Goal: Task Accomplishment & Management: Use online tool/utility

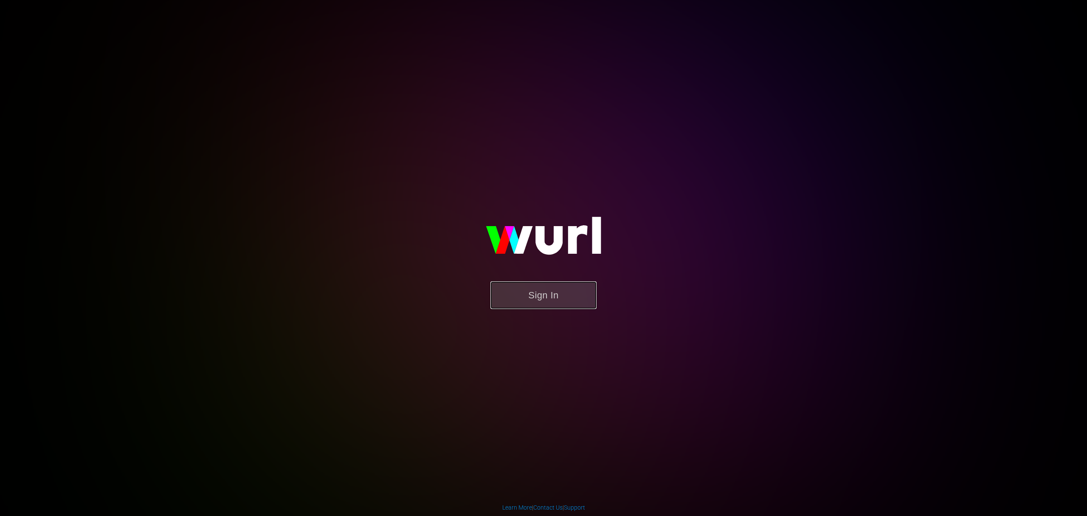
click at [560, 286] on button "Sign In" at bounding box center [543, 295] width 106 height 28
click at [490, 281] on button "Sign In" at bounding box center [543, 295] width 106 height 28
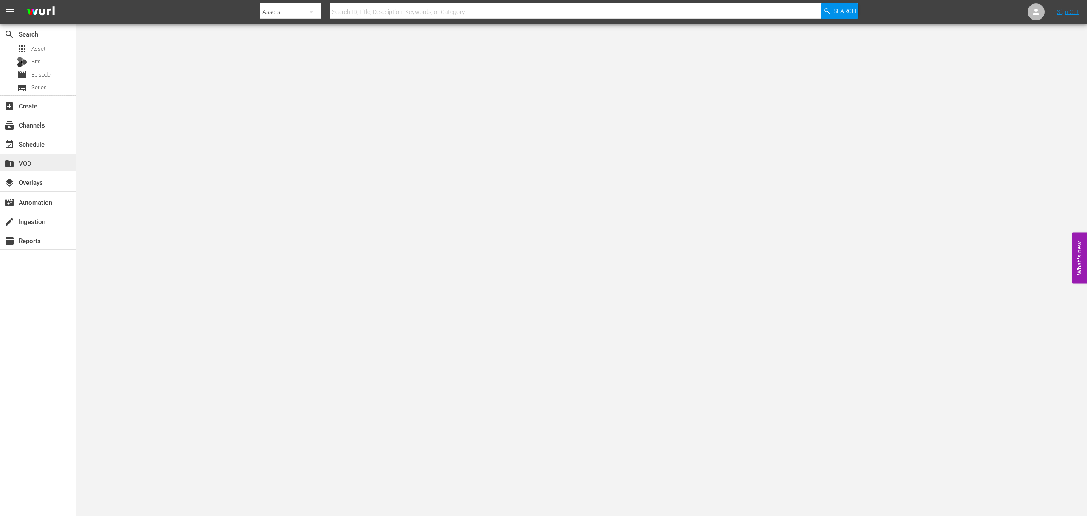
click at [44, 168] on div "create_new_folder VOD" at bounding box center [38, 162] width 76 height 17
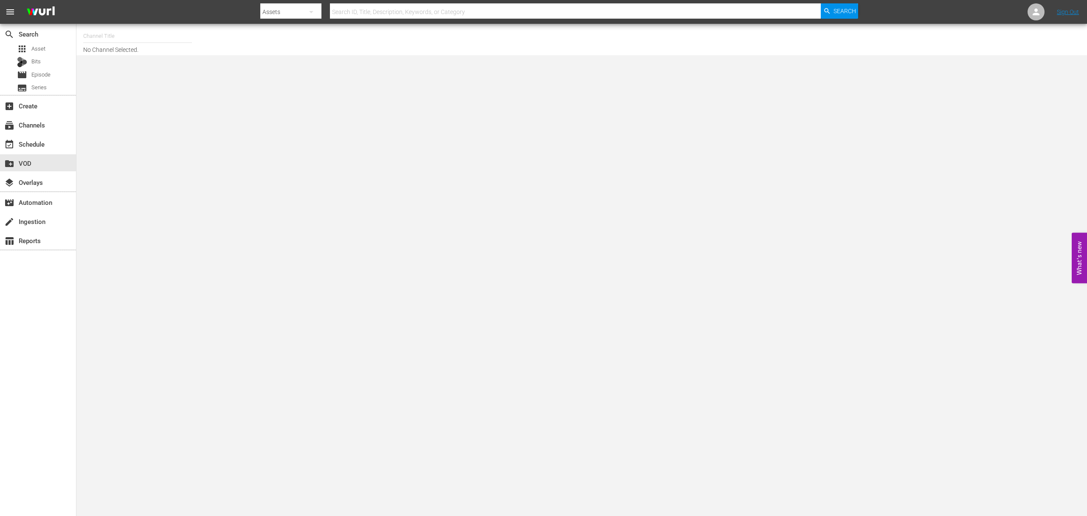
click at [158, 34] on input "text" at bounding box center [137, 36] width 109 height 20
click at [127, 67] on div "DEFA TV (1609 - wdrmediagroup_defatv_1)" at bounding box center [200, 60] width 220 height 20
type input "DEFA TV (1609 - wdrmediagroup_defatv_1)"
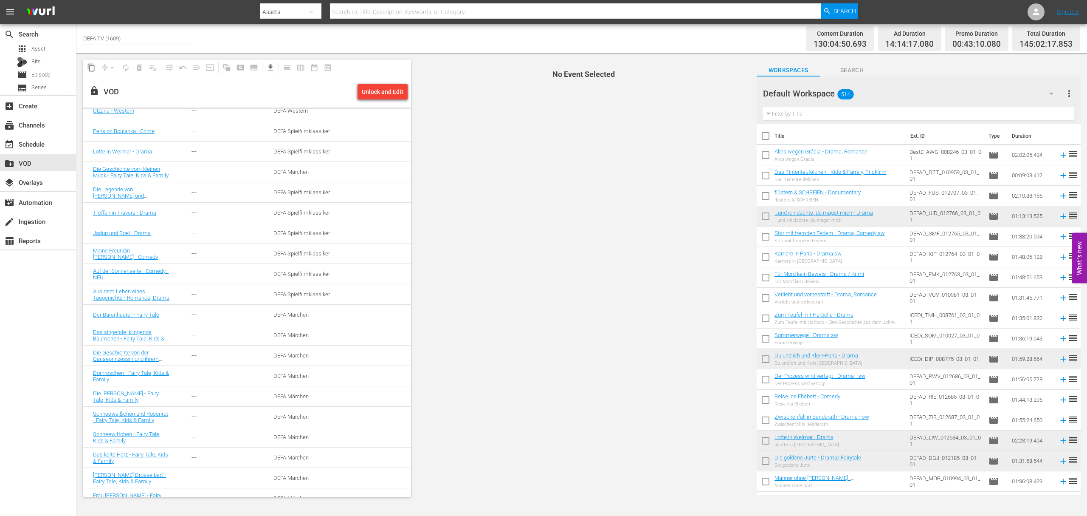
scroll to position [170, 0]
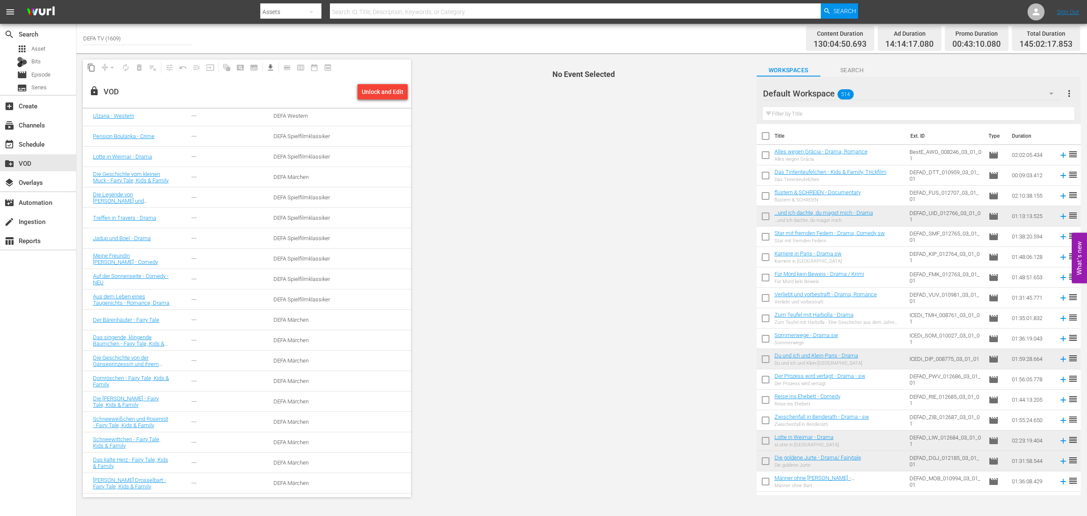
click at [346, 186] on td at bounding box center [379, 177] width 66 height 20
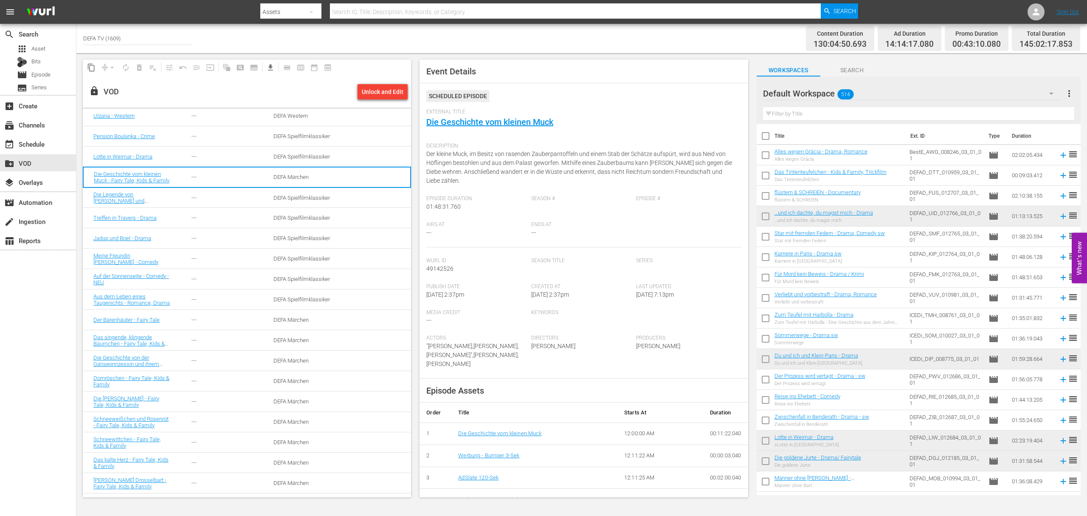
scroll to position [1040, 0]
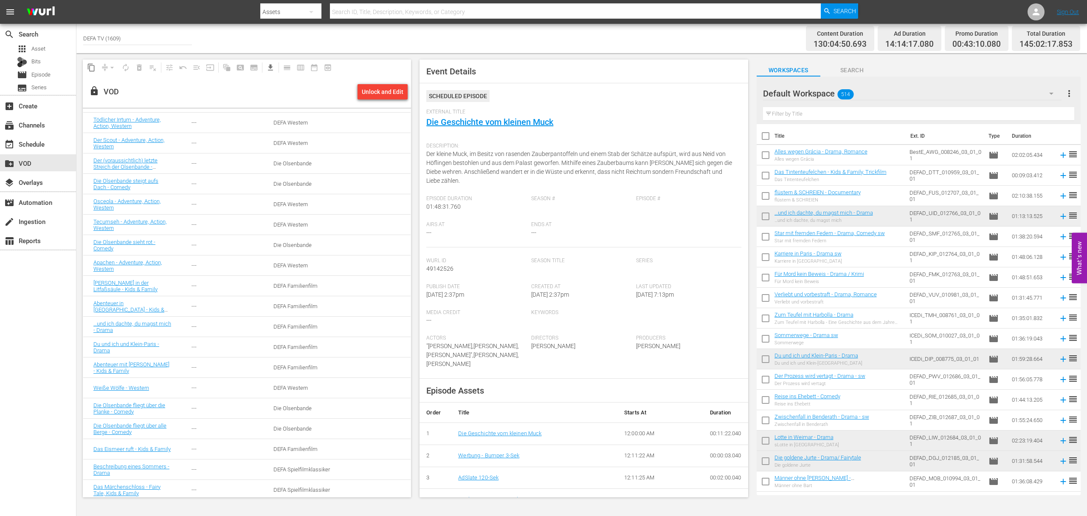
click at [394, 7] on input "text" at bounding box center [575, 12] width 491 height 20
click at [286, 226] on div "DEFA Western" at bounding box center [304, 224] width 62 height 6
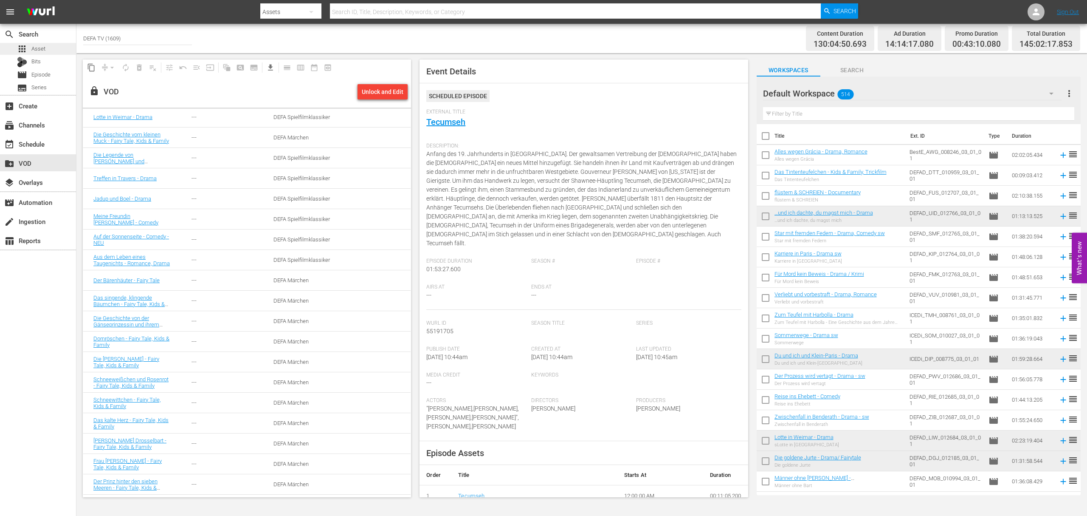
scroll to position [20, 0]
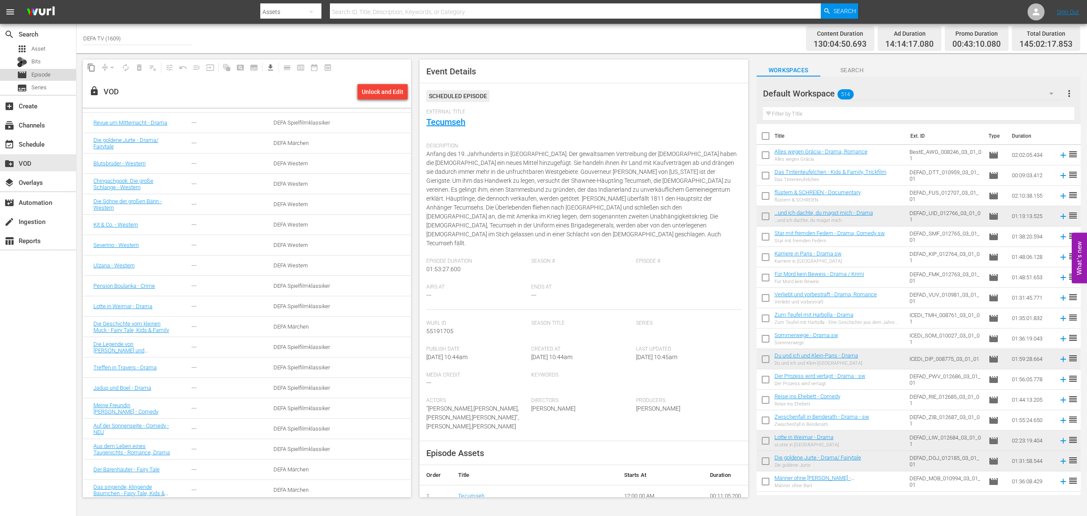
click at [54, 74] on div "movie Episode" at bounding box center [38, 75] width 76 height 12
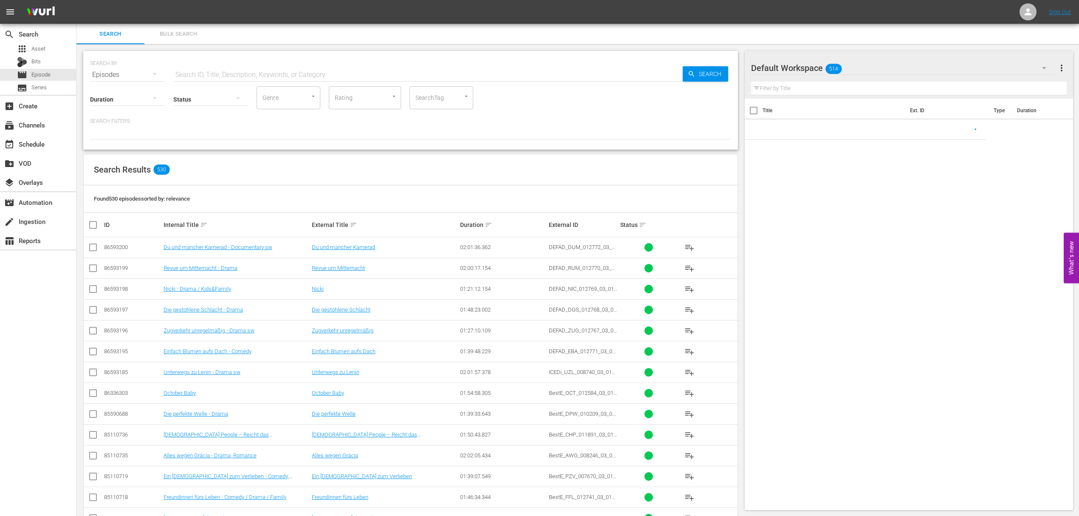
drag, startPoint x: 201, startPoint y: 77, endPoint x: 209, endPoint y: 76, distance: 8.1
click at [201, 77] on input "text" at bounding box center [427, 75] width 509 height 20
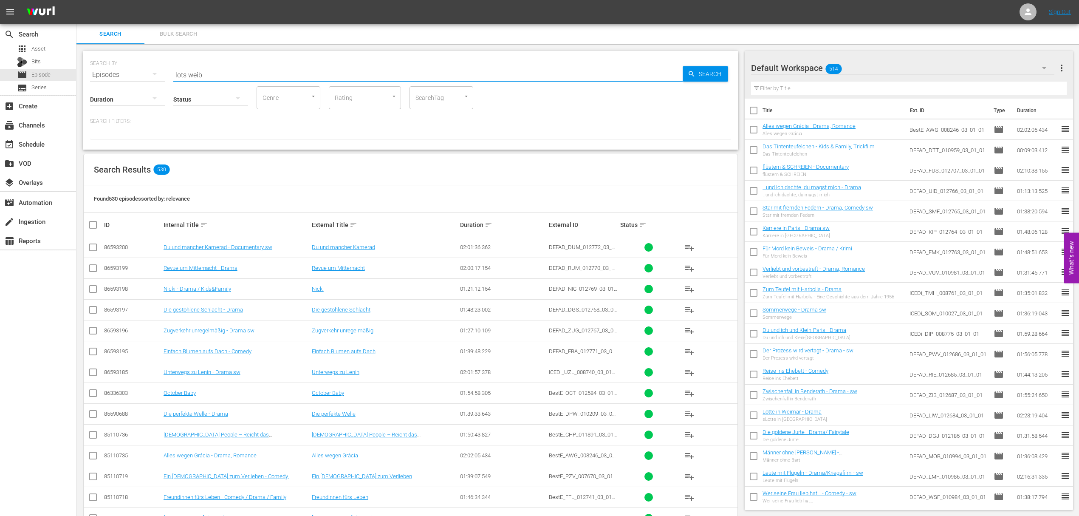
type input "lots weib"
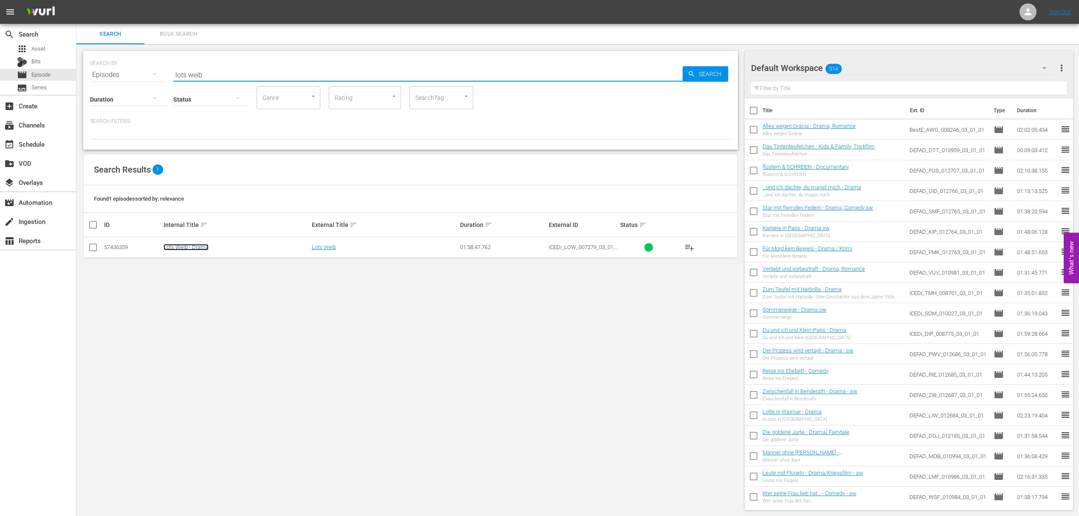
click at [174, 247] on link "Lots Weib - Drama" at bounding box center [185, 247] width 45 height 6
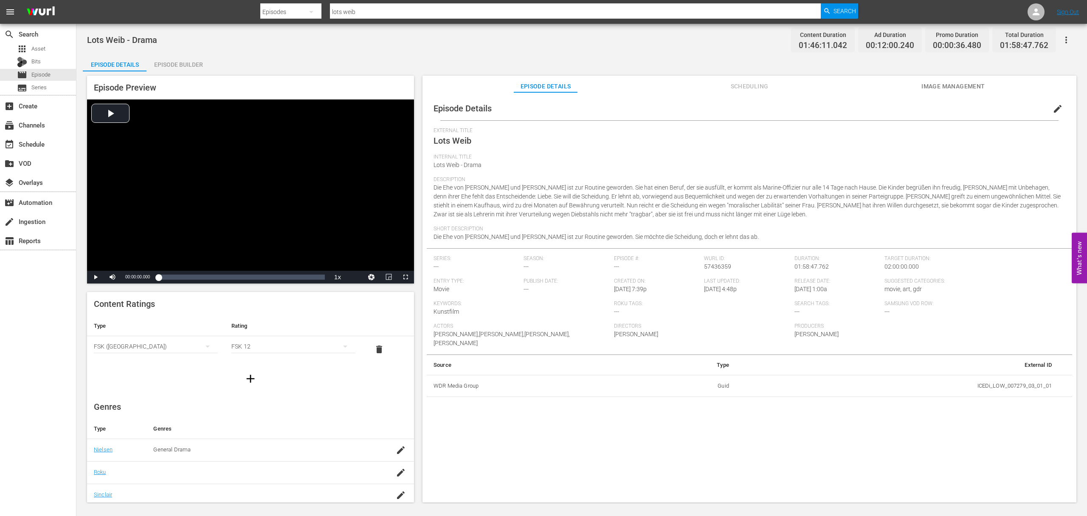
click at [959, 87] on span "Image Management" at bounding box center [953, 86] width 64 height 11
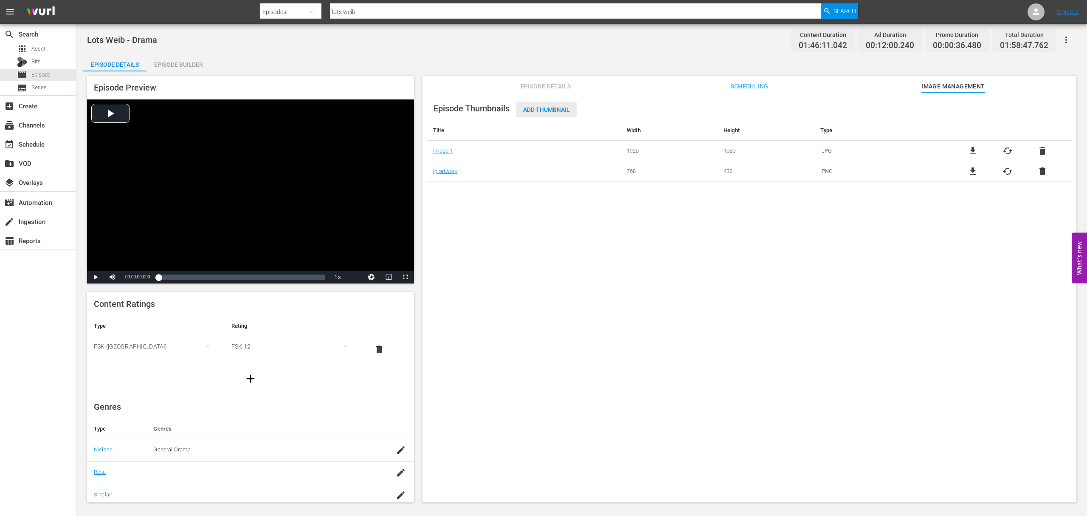
click at [546, 116] on div "Add Thumbnail" at bounding box center [546, 109] width 60 height 16
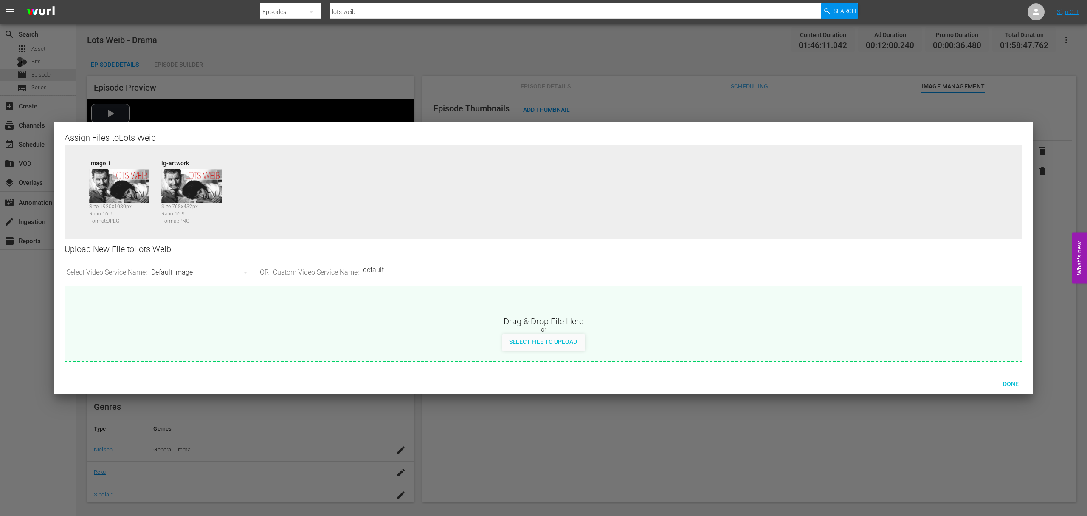
click at [198, 272] on div "Default Image" at bounding box center [203, 272] width 104 height 24
click at [199, 339] on div "Samsung-Thumbnail" at bounding box center [206, 344] width 84 height 14
type input "Samsung-Thumbnail"
click at [1014, 385] on span "Done" at bounding box center [1010, 383] width 29 height 7
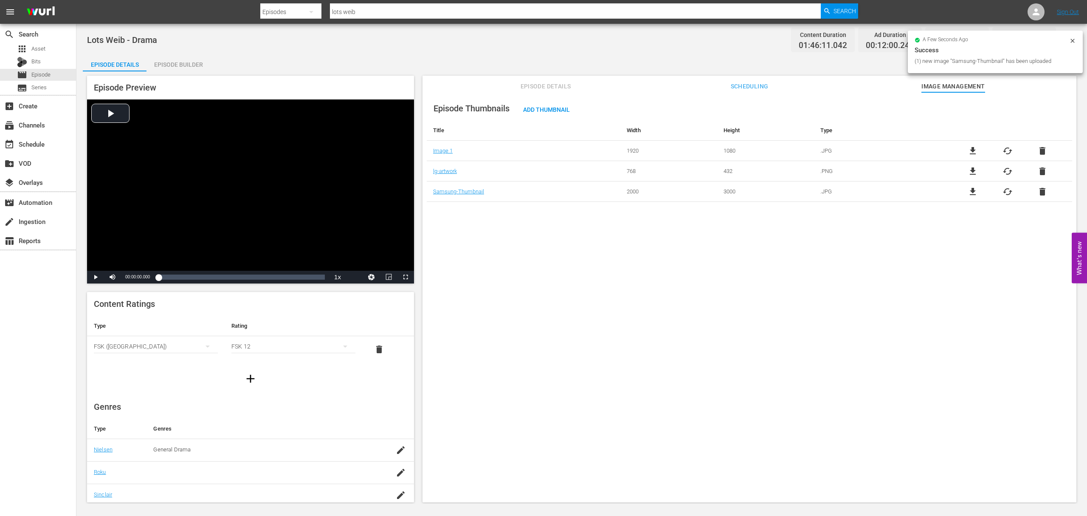
drag, startPoint x: 717, startPoint y: 308, endPoint x: 700, endPoint y: 308, distance: 16.6
click at [716, 308] on div "Episode Thumbnails Add Thumbnail Title Width Height Type Image 1 1920 1080 .JPG…" at bounding box center [750, 301] width 654 height 418
click at [553, 87] on span "Episode Details" at bounding box center [546, 86] width 64 height 11
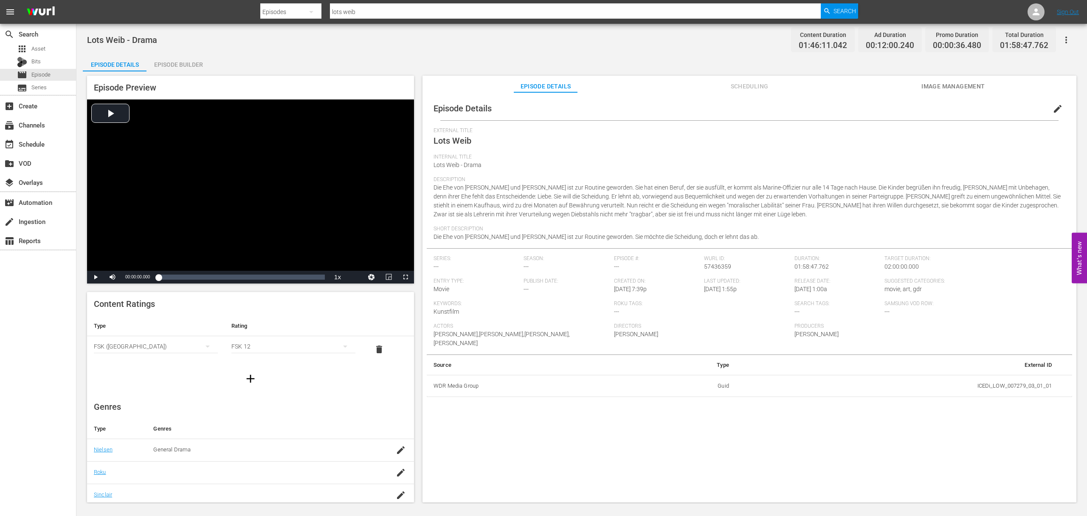
click at [1053, 107] on span "edit" at bounding box center [1058, 109] width 10 height 10
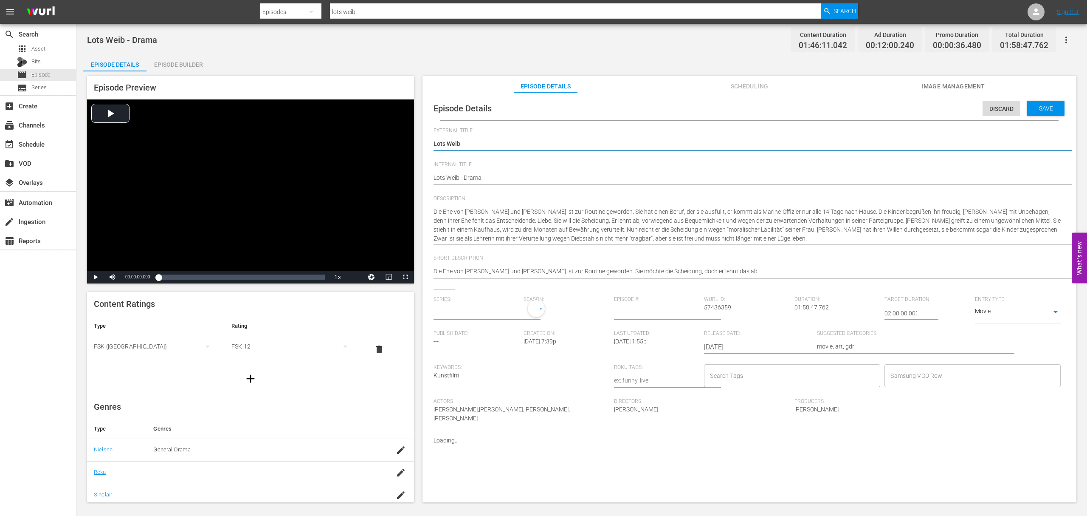
type input "No Series"
click at [928, 381] on input "Samsung VOD Row" at bounding box center [966, 377] width 156 height 15
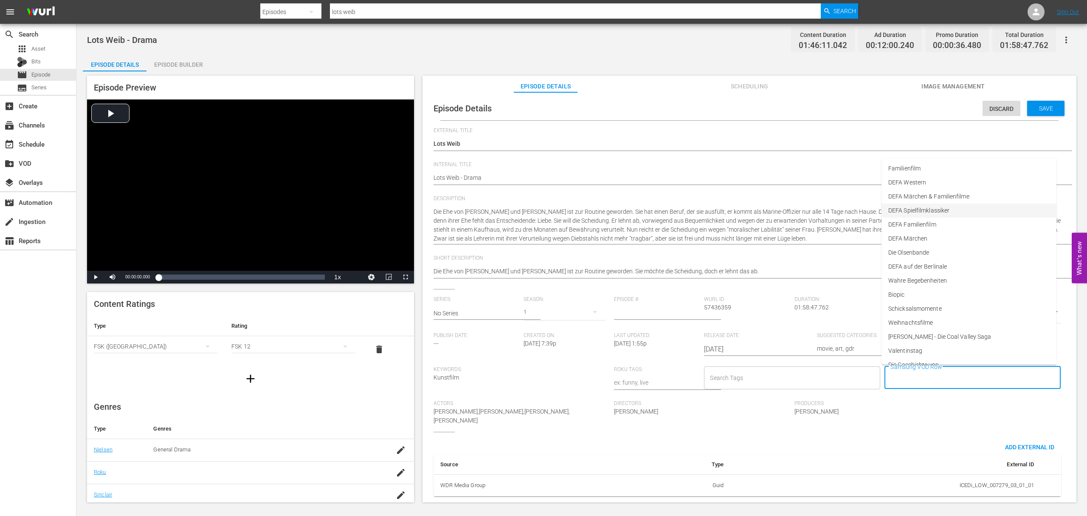
click at [1006, 206] on li "DEFA Spielfilmklassiker" at bounding box center [969, 210] width 175 height 14
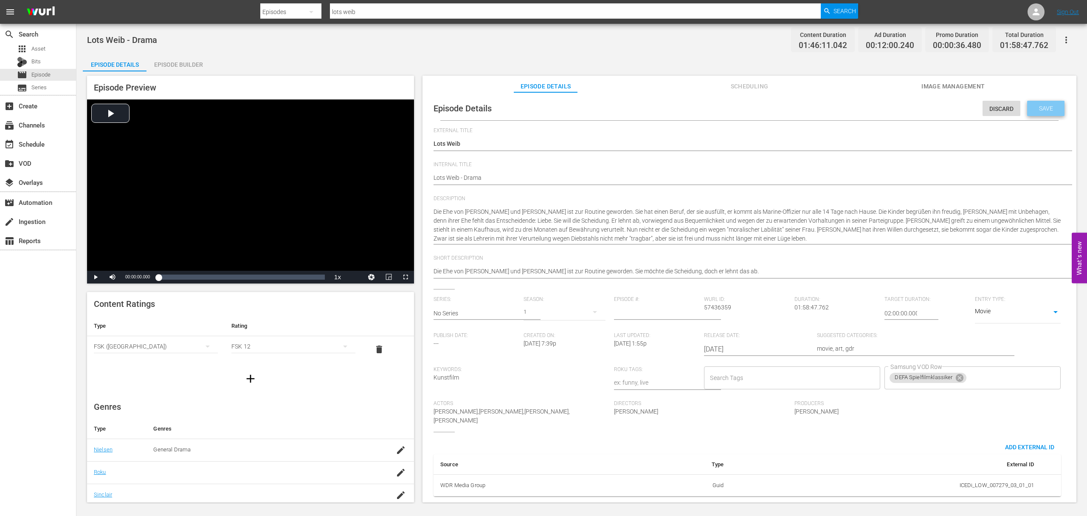
click at [1042, 114] on div "Save" at bounding box center [1045, 108] width 37 height 15
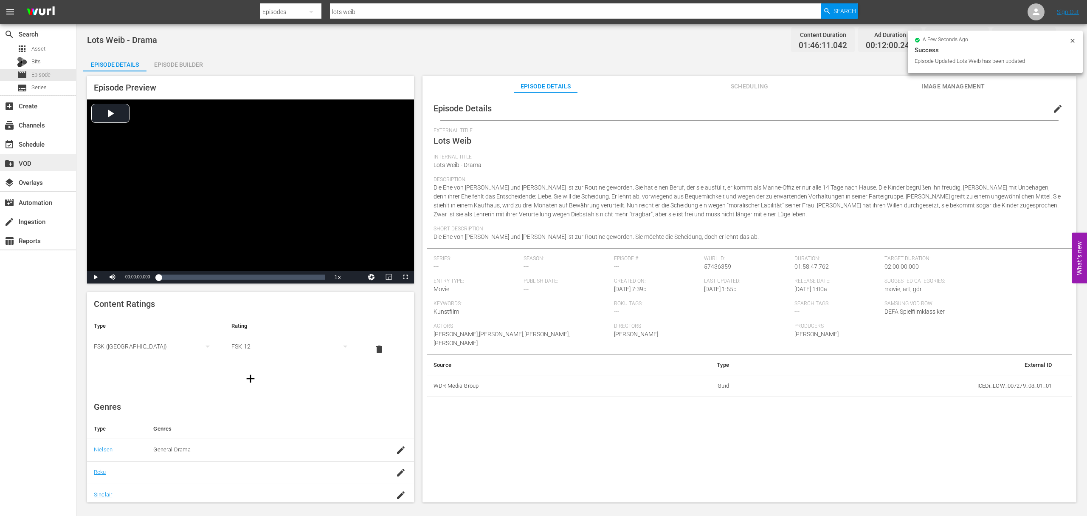
click at [43, 161] on div "create_new_folder VOD" at bounding box center [24, 162] width 48 height 8
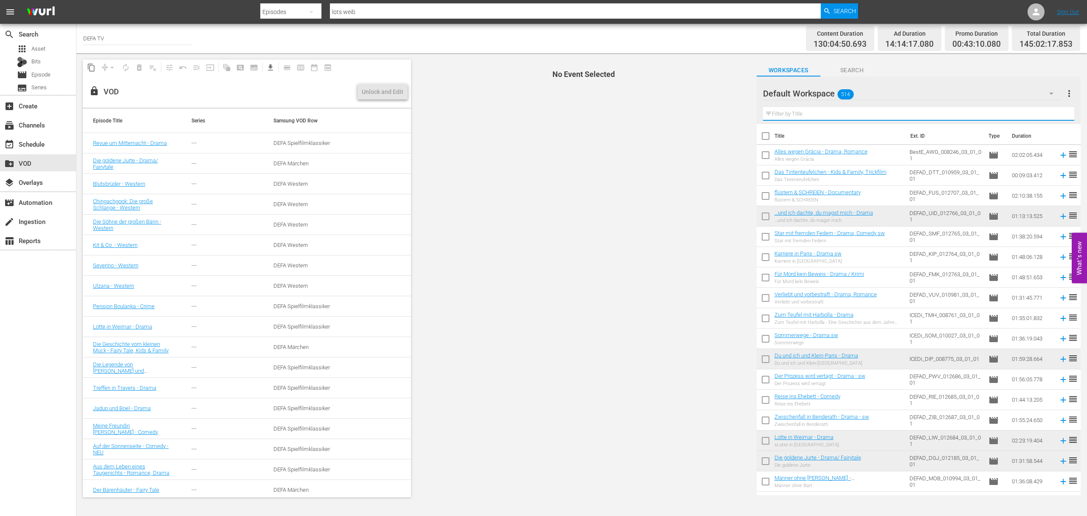
click at [846, 117] on input "text" at bounding box center [918, 114] width 311 height 14
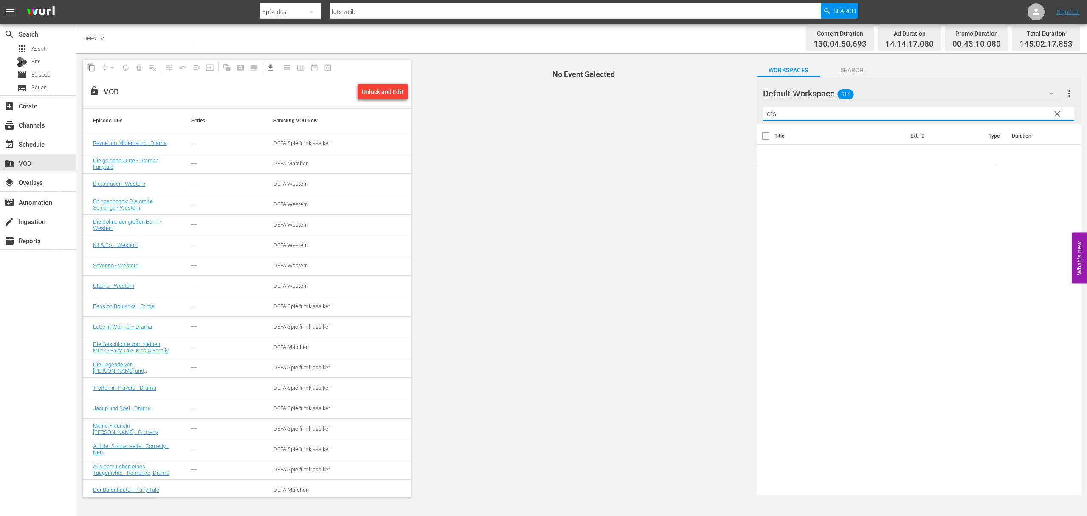
type input "lots"
click at [396, 97] on div "Unlock and Edit" at bounding box center [383, 91] width 42 height 15
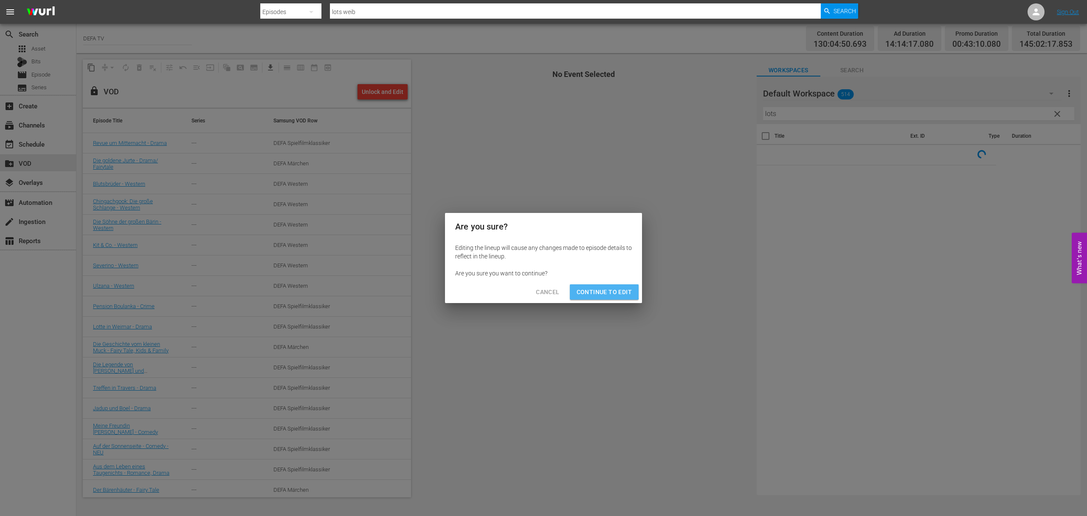
click at [584, 286] on button "Continue to Edit" at bounding box center [604, 292] width 69 height 16
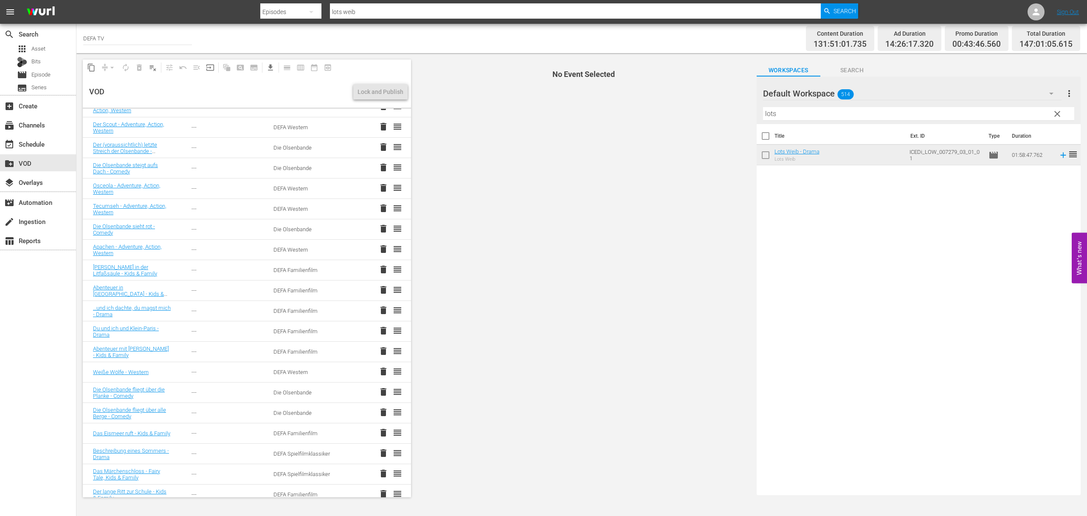
scroll to position [1096, 0]
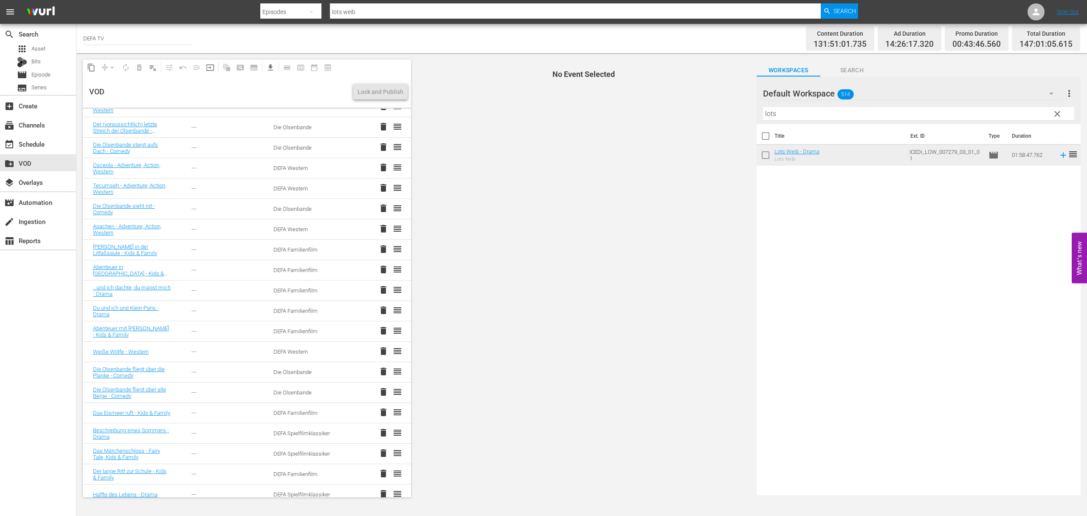
click at [505, 260] on span "No Event Selected" at bounding box center [581, 278] width 337 height 450
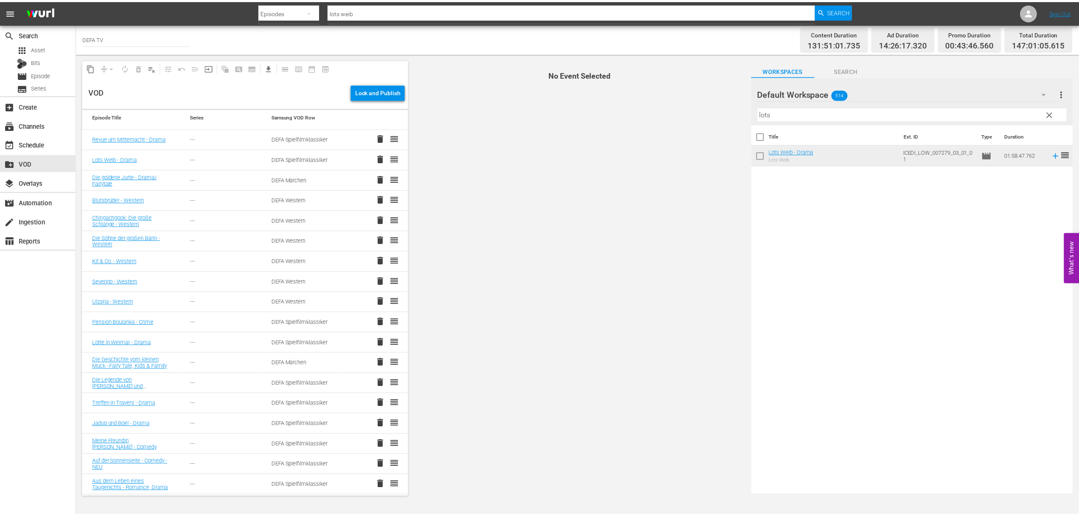
scroll to position [0, 0]
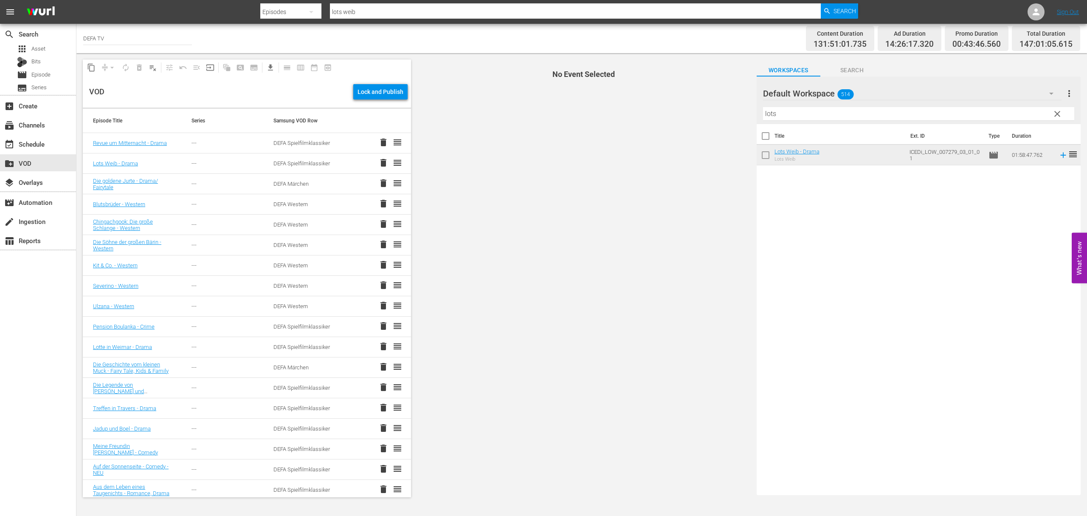
click at [379, 107] on div "VOD Lock and Publish" at bounding box center [247, 91] width 328 height 31
click at [379, 94] on div "Lock and Publish" at bounding box center [381, 91] width 46 height 15
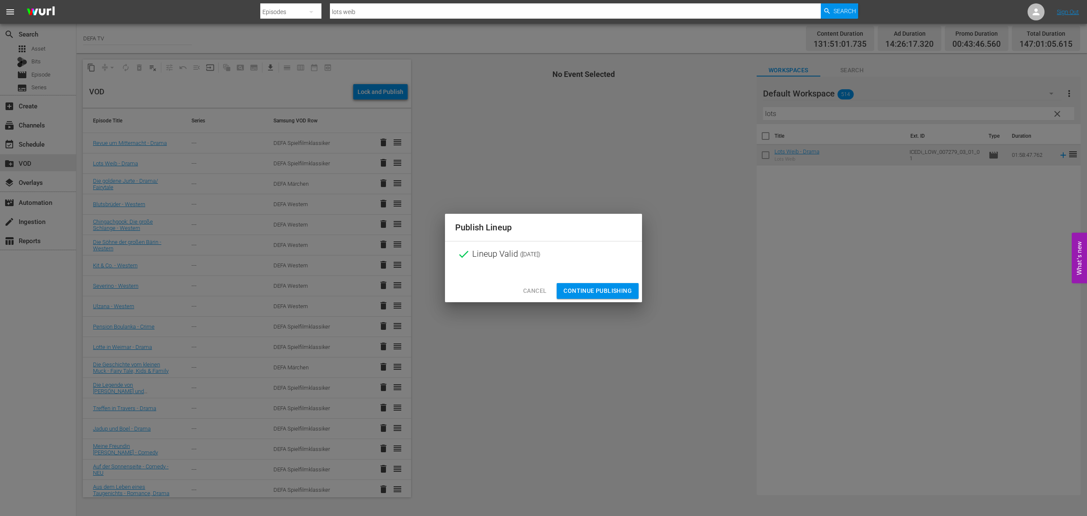
click at [590, 293] on span "Continue Publishing" at bounding box center [597, 290] width 68 height 11
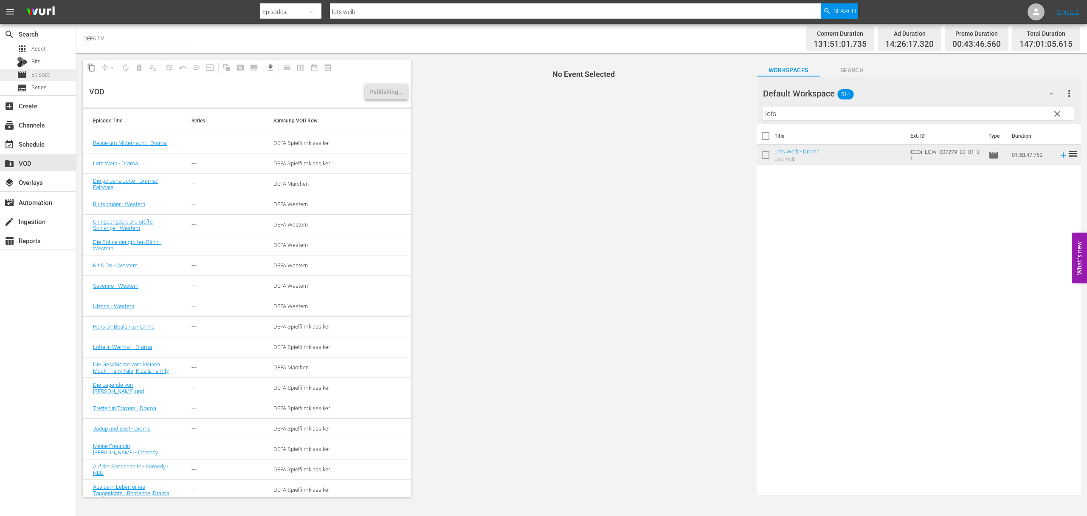
click at [34, 74] on span "Episode" at bounding box center [40, 74] width 19 height 8
